Goal: Task Accomplishment & Management: Manage account settings

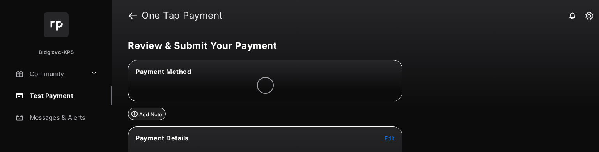
scroll to position [77, 0]
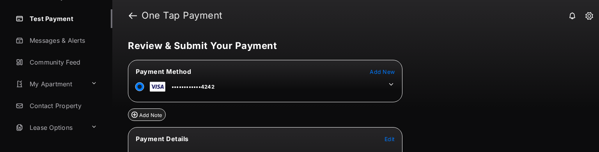
click at [377, 69] on span "Add New" at bounding box center [382, 72] width 25 height 7
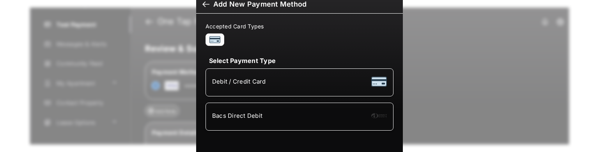
click at [243, 110] on div "Bacs Direct Debit" at bounding box center [299, 117] width 175 height 15
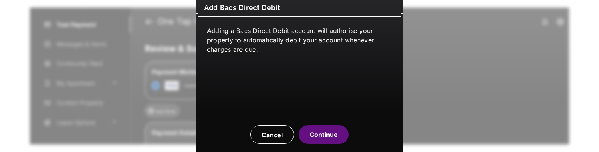
click at [324, 135] on button "Continue" at bounding box center [324, 135] width 50 height 19
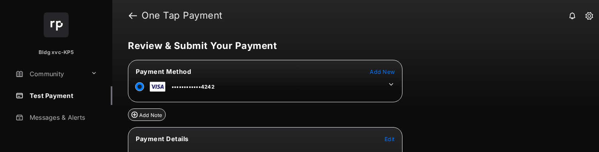
click at [388, 85] on icon at bounding box center [391, 84] width 7 height 7
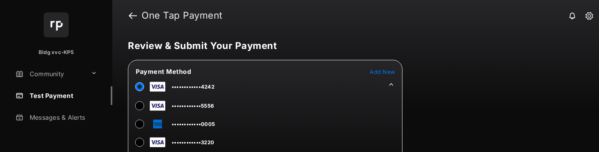
click at [43, 100] on link "Test Payment" at bounding box center [62, 96] width 100 height 19
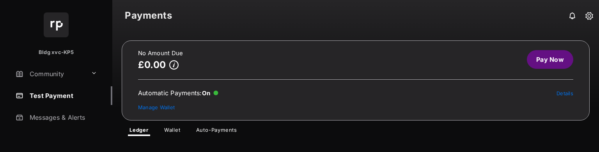
click at [227, 119] on article "No Amount Due £0.00 Pay Now Automatic Payments : On Details Manage Wallet" at bounding box center [356, 81] width 468 height 80
click at [225, 122] on span "No Amount Due £0.00 Pay Now Automatic Payments : On Details Manage Wallet Ledge…" at bounding box center [356, 89] width 468 height 96
click at [220, 124] on span "No Amount Due £0.00 Pay Now Automatic Payments : On Details Manage Wallet Ledge…" at bounding box center [356, 89] width 468 height 96
click at [218, 120] on span "No Amount Due £0.00 Pay Now Automatic Payments : On Details Manage Wallet Ledge…" at bounding box center [356, 89] width 468 height 96
click at [220, 125] on span "No Amount Due £0.00 Pay Now Automatic Payments : On Details Manage Wallet Ledge…" at bounding box center [356, 89] width 468 height 96
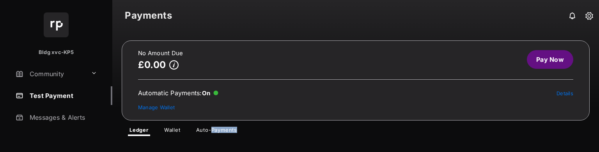
click at [220, 125] on span "No Amount Due £0.00 Pay Now Automatic Payments : On Details Manage Wallet Ledge…" at bounding box center [356, 89] width 468 height 96
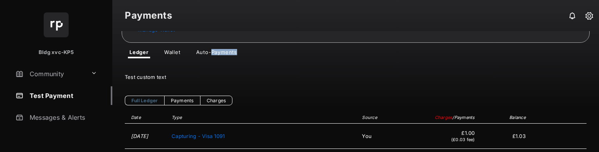
click at [228, 52] on link "Auto-Payments" at bounding box center [216, 53] width 53 height 9
